Goal: Task Accomplishment & Management: Manage account settings

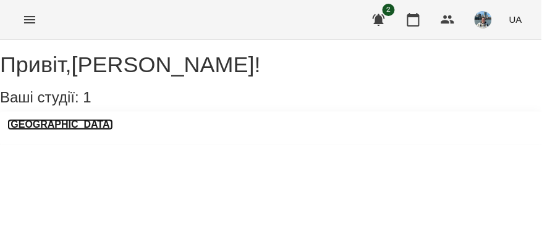
click at [68, 130] on h3 "[GEOGRAPHIC_DATA]" at bounding box center [60, 124] width 106 height 11
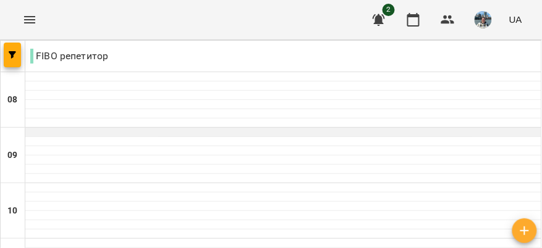
scroll to position [641, 0]
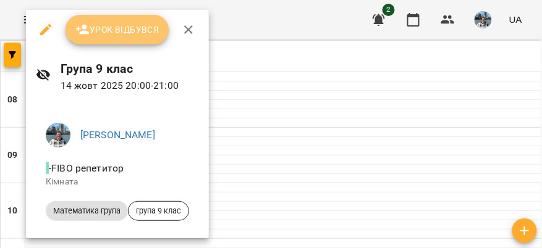
click at [119, 33] on span "Урок відбувся" at bounding box center [117, 29] width 84 height 15
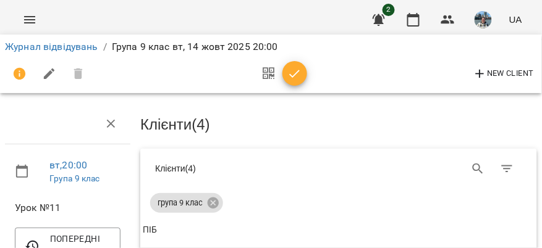
scroll to position [450, 0]
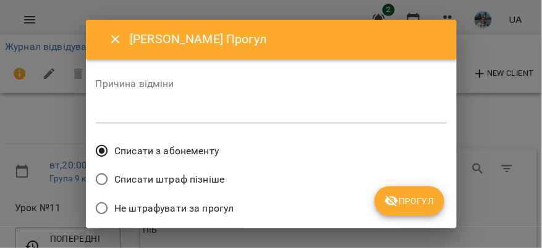
click at [190, 178] on span "Списати штраф пізніше" at bounding box center [169, 179] width 110 height 15
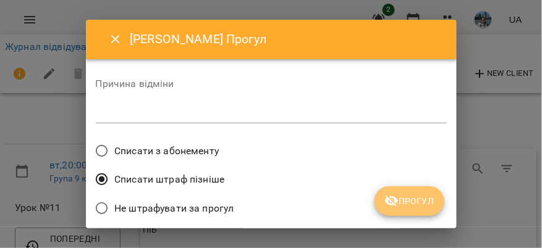
click at [403, 200] on span "Прогул" at bounding box center [409, 201] width 50 height 15
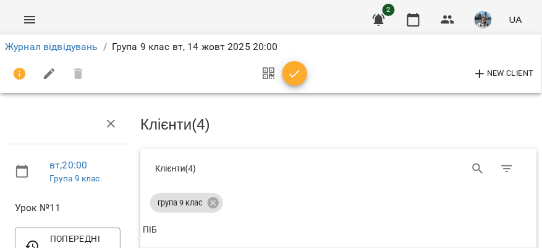
scroll to position [18, 0]
click at [33, 48] on link "Журнал відвідувань" at bounding box center [51, 47] width 93 height 12
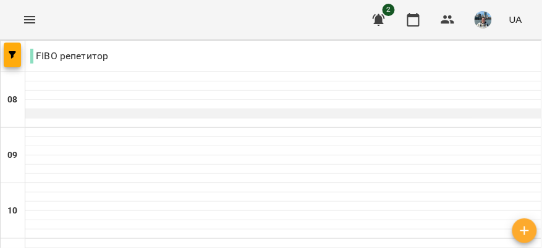
scroll to position [727, 0]
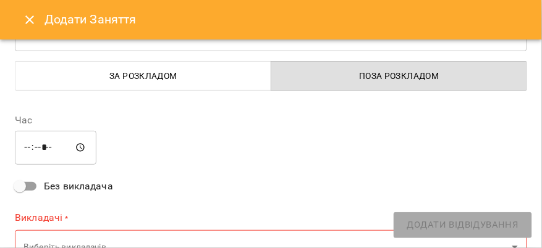
type input "**********"
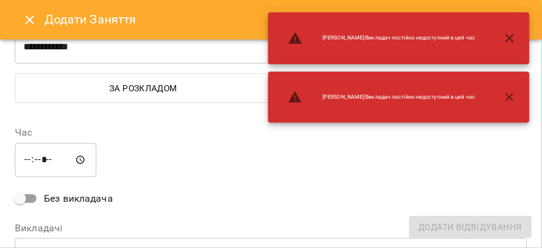
scroll to position [0, 0]
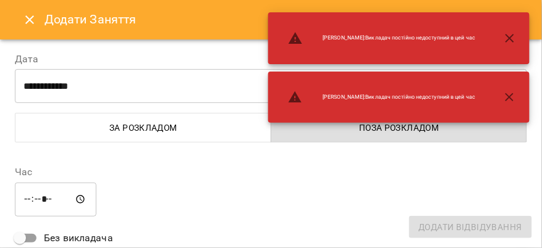
click at [194, 49] on div "**********" at bounding box center [270, 93] width 527 height 113
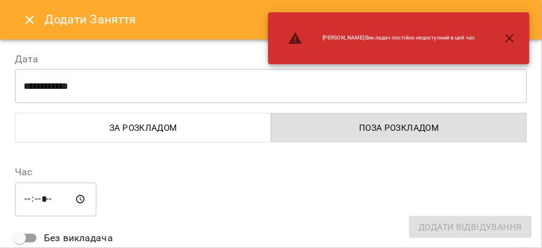
click at [514, 36] on icon "button" at bounding box center [509, 38] width 15 height 15
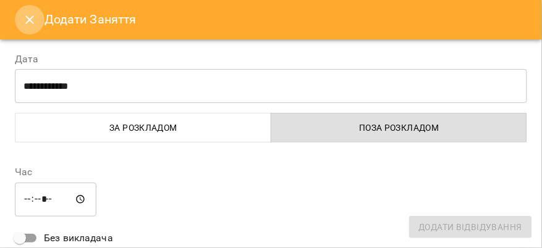
click at [30, 15] on icon "Close" at bounding box center [29, 19] width 15 height 15
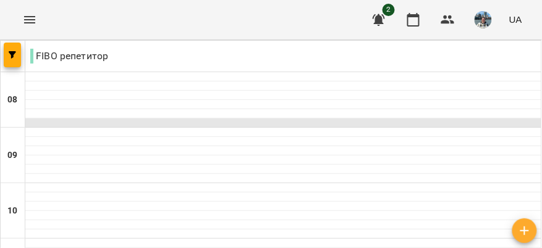
scroll to position [661, 0]
